Goal: Transaction & Acquisition: Purchase product/service

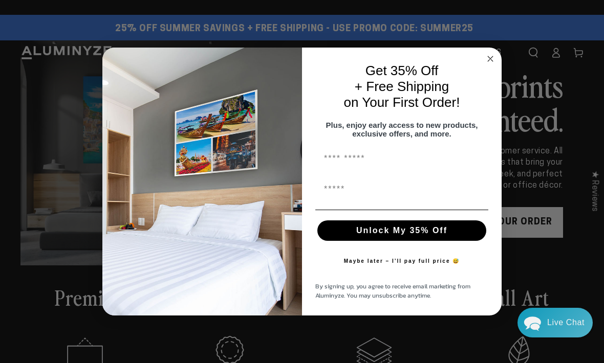
click at [337, 165] on input "First Name" at bounding box center [401, 158] width 173 height 20
click at [490, 63] on circle "Close dialog" at bounding box center [490, 59] width 12 height 12
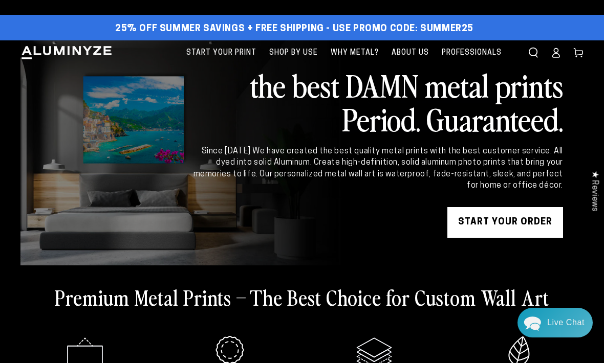
click at [358, 61] on link "Why Metal?" at bounding box center [354, 52] width 58 height 25
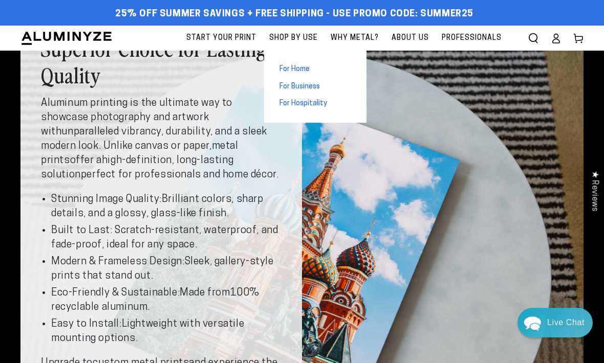
click at [306, 71] on span "For Home" at bounding box center [294, 69] width 30 height 10
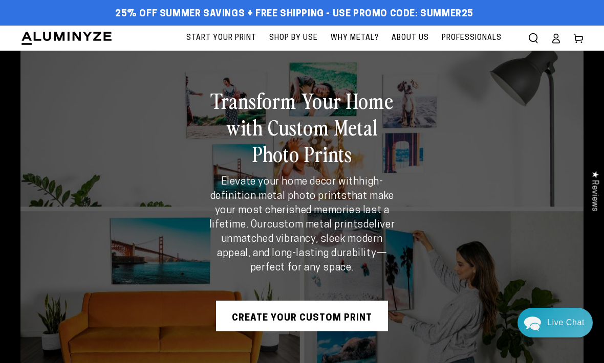
click at [255, 43] on span "Start Your Print" at bounding box center [221, 38] width 70 height 13
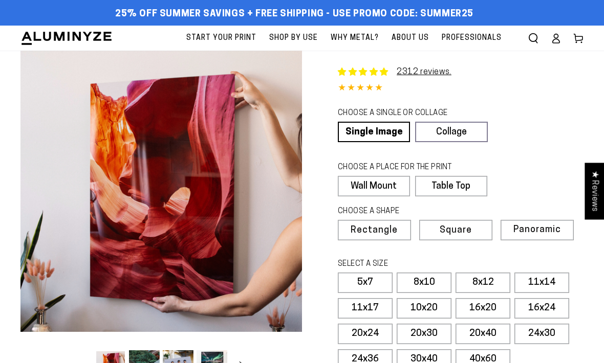
select select "**********"
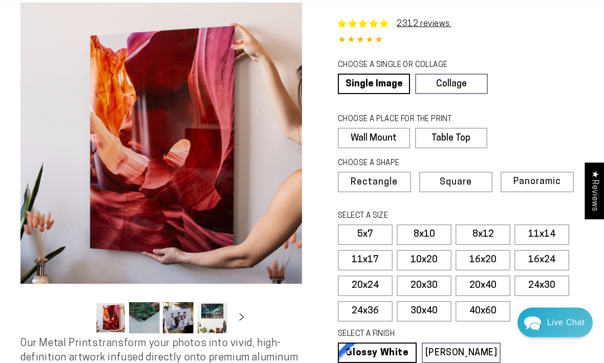
scroll to position [50, 0]
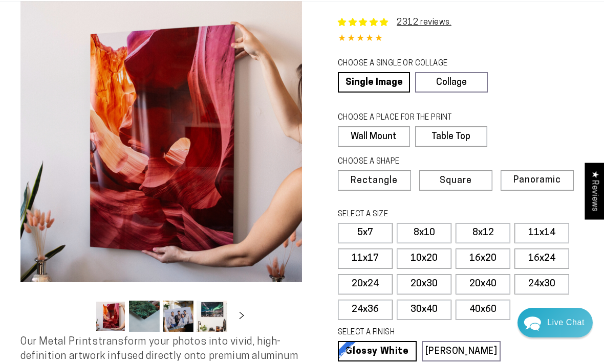
click at [455, 86] on link "Collage" at bounding box center [451, 82] width 72 height 20
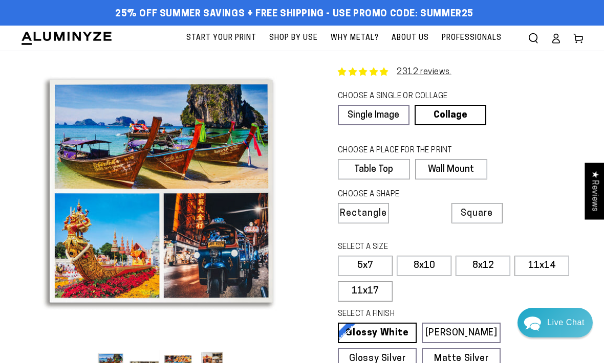
click at [385, 111] on link "Single Image" at bounding box center [374, 115] width 72 height 20
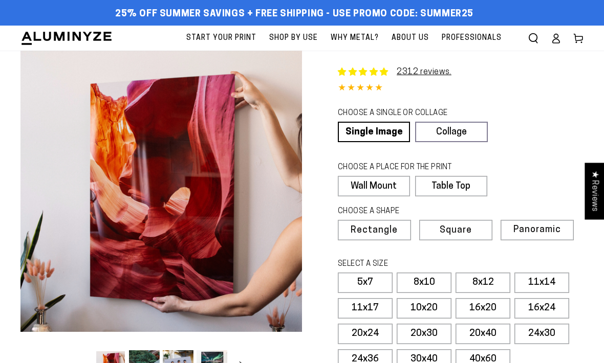
select select "**********"
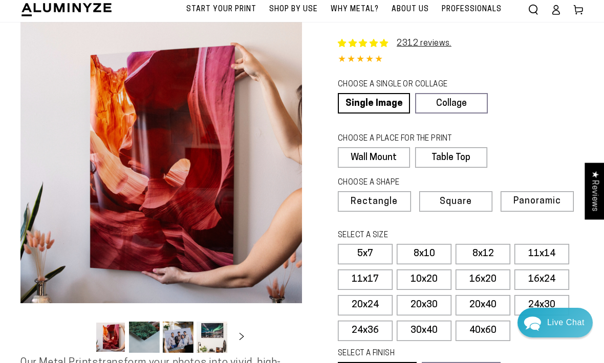
scroll to position [30, 0]
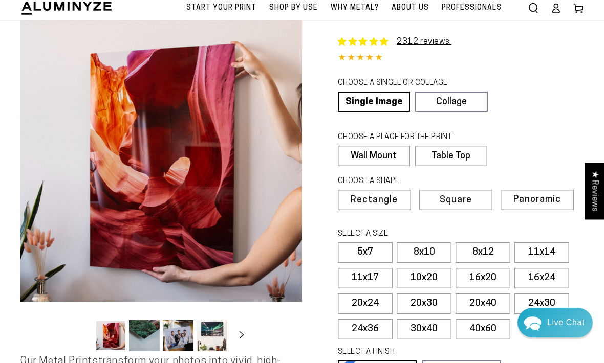
click at [390, 153] on label "Wall Mount" at bounding box center [374, 156] width 72 height 20
click at [388, 157] on label "Wall Mount" at bounding box center [374, 156] width 72 height 20
click at [375, 156] on label "Wall Mount" at bounding box center [374, 156] width 72 height 20
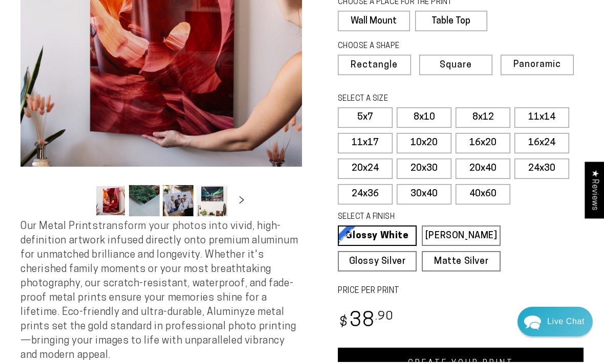
scroll to position [165, 0]
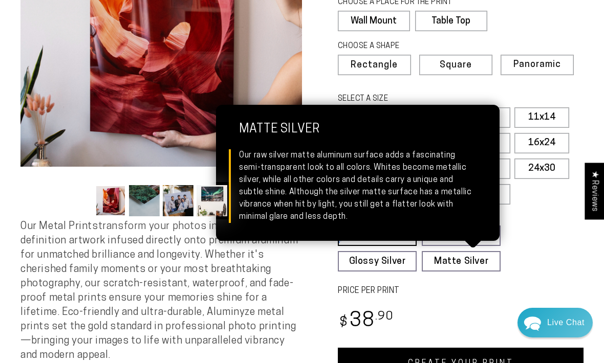
click at [476, 264] on link "Matte Silver Matte Silver Our raw silver matte aluminum surface adds a fascinat…" at bounding box center [460, 261] width 79 height 20
click at [529, 250] on fieldset "SELECT A FINISH Learn more Glossy White Glossy White Our bright white glossy su…" at bounding box center [457, 242] width 239 height 60
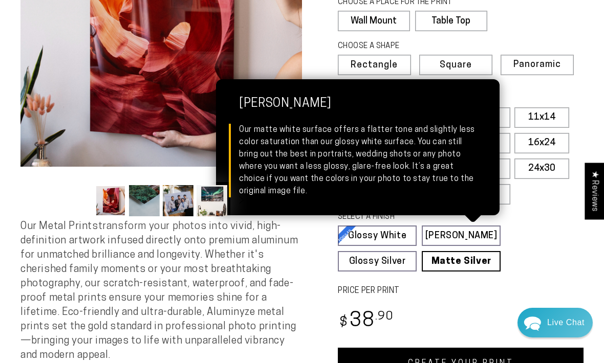
click at [480, 234] on link "Matte White Matte White Our matte white surface offers a flatter tone and sligh…" at bounding box center [460, 236] width 79 height 20
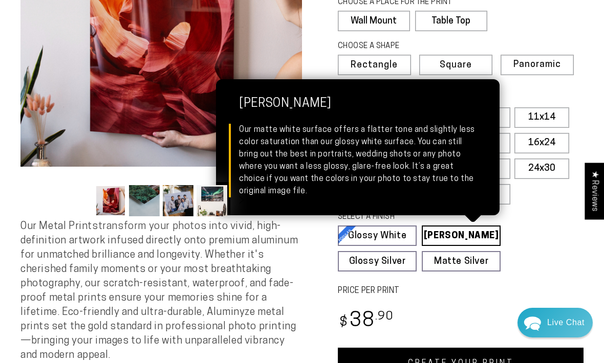
click at [390, 261] on link "Glossy Silver Glossy Silver Our silver gloss produces uniquely luminous prints …" at bounding box center [377, 261] width 79 height 20
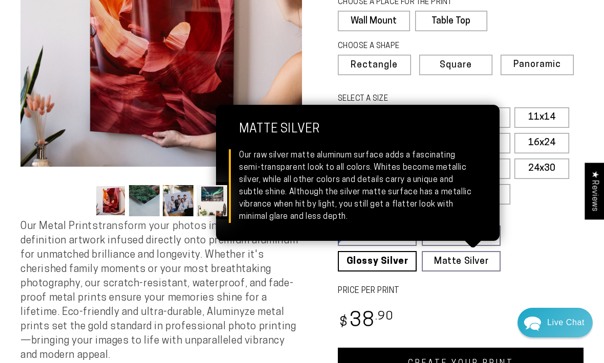
click at [467, 264] on link "Matte Silver Matte Silver Our raw silver matte aluminum surface adds a fascinat…" at bounding box center [460, 261] width 79 height 20
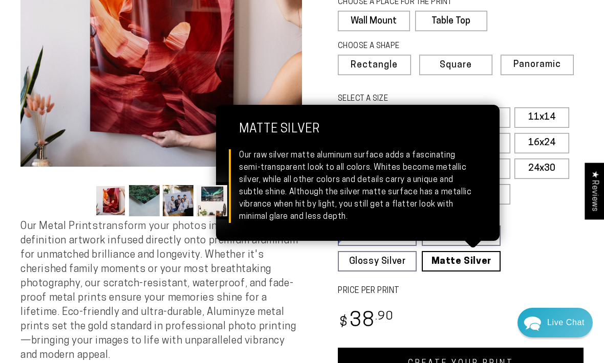
click at [529, 261] on fieldset "SELECT A FINISH Learn more Glossy White Glossy White Our bright white glossy su…" at bounding box center [457, 242] width 239 height 60
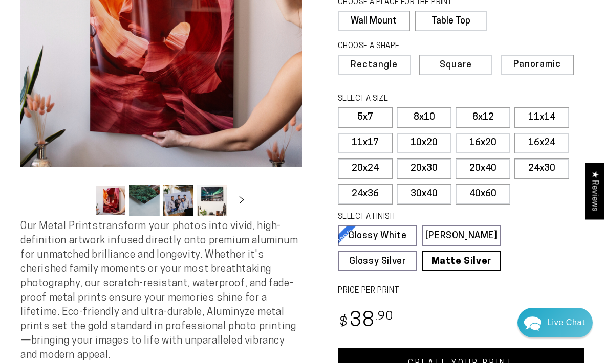
click at [389, 235] on link "Glossy White Glossy White Our bright white glossy surface increases color satur…" at bounding box center [377, 236] width 79 height 20
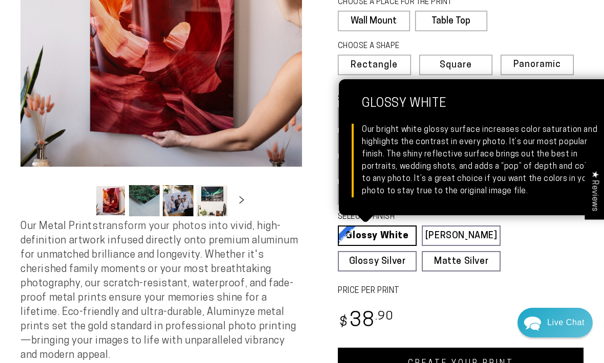
click at [543, 263] on fieldset "SELECT A FINISH Learn more Glossy White Glossy White Our bright white glossy su…" at bounding box center [457, 242] width 239 height 60
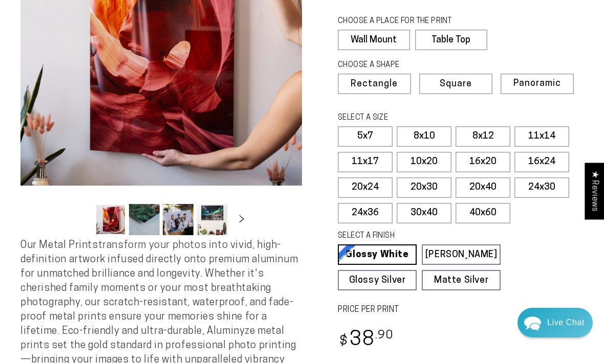
scroll to position [146, 0]
click at [492, 214] on label "40x60" at bounding box center [482, 214] width 55 height 20
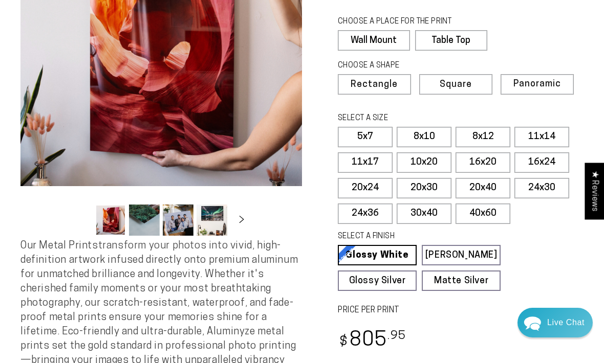
click at [426, 218] on label "30x40" at bounding box center [423, 214] width 55 height 20
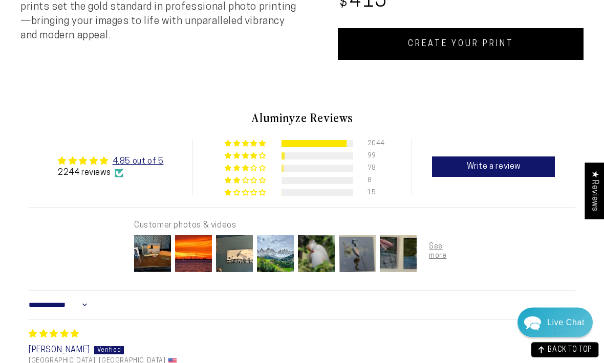
scroll to position [485, 0]
click at [148, 162] on link "4.85 out of 5" at bounding box center [138, 162] width 51 height 8
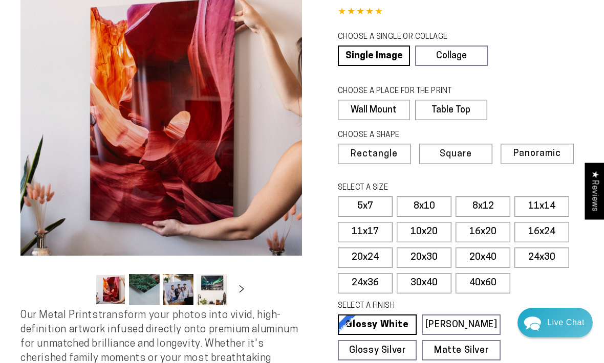
scroll to position [0, 0]
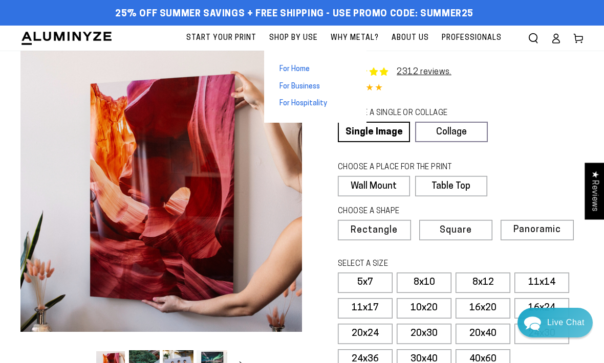
click at [484, 41] on span "Professionals" at bounding box center [471, 38] width 60 height 13
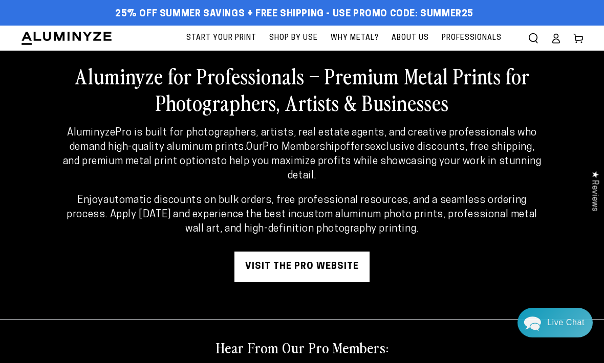
click at [413, 42] on span "About Us" at bounding box center [409, 38] width 37 height 13
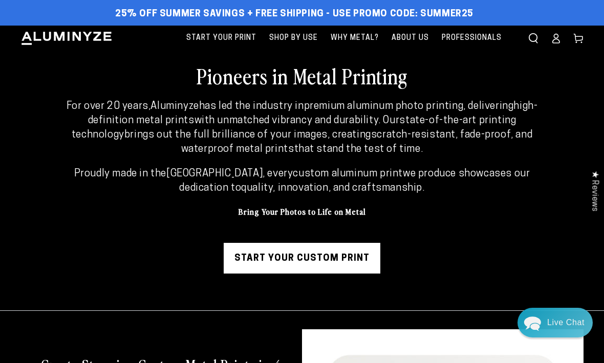
click at [372, 1] on div "25% off Summer Savings + Free Shipping - Use Promo Code: SUMMER25 25% OFF - Cod…" at bounding box center [302, 13] width 604 height 26
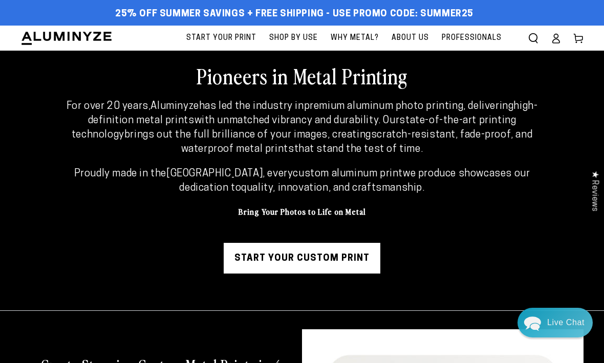
click at [239, 45] on link "Start Your Print" at bounding box center [221, 38] width 80 height 25
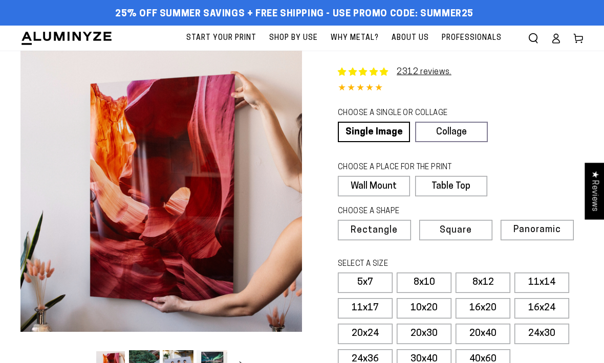
select select "**********"
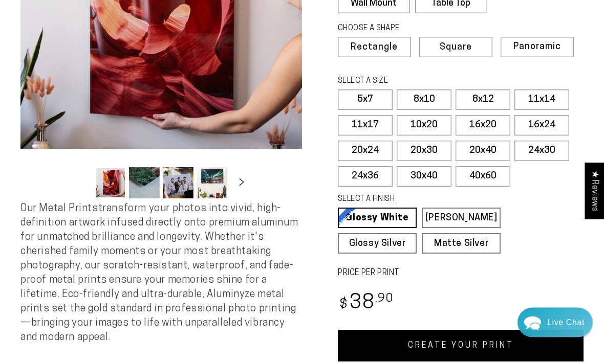
scroll to position [189, 0]
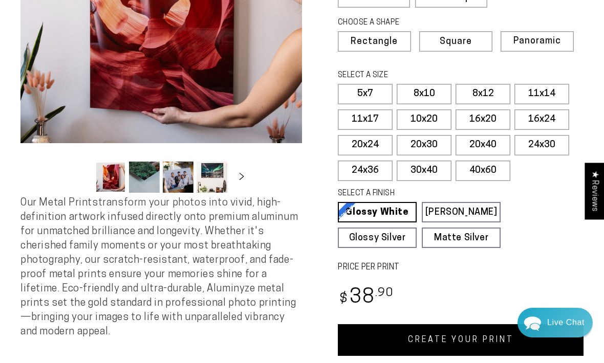
click at [452, 339] on link "CREATE YOUR PRINT" at bounding box center [461, 340] width 246 height 32
